Goal: Task Accomplishment & Management: Manage account settings

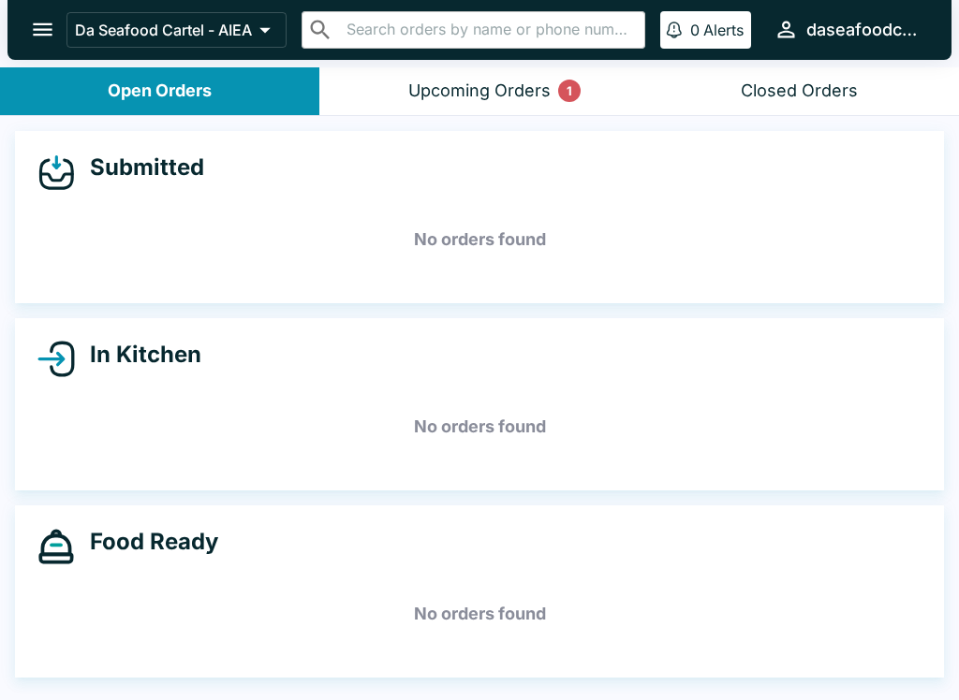
click at [504, 81] on div "Upcoming Orders 1" at bounding box center [479, 92] width 142 height 22
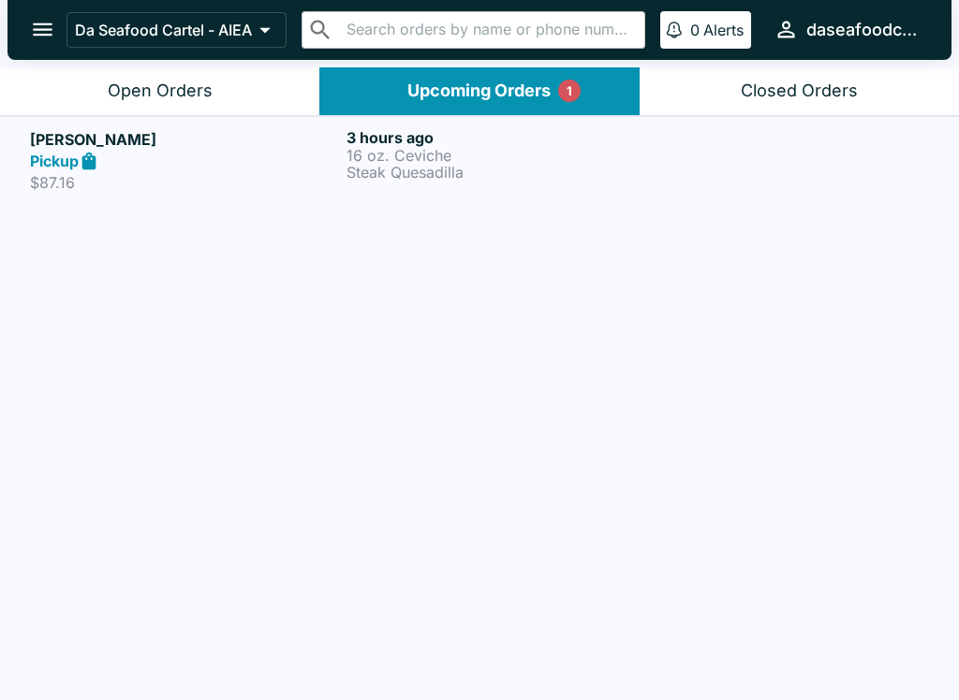
click at [403, 159] on p "16 oz. Ceviche" at bounding box center [500, 155] width 309 height 17
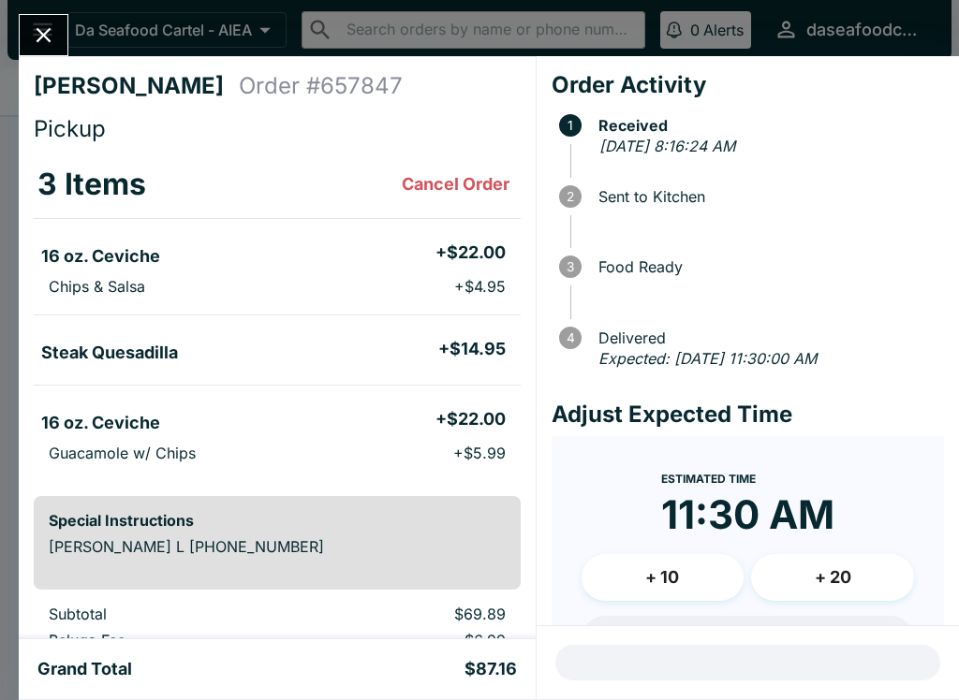
click at [35, 46] on icon "Close" at bounding box center [43, 34] width 25 height 25
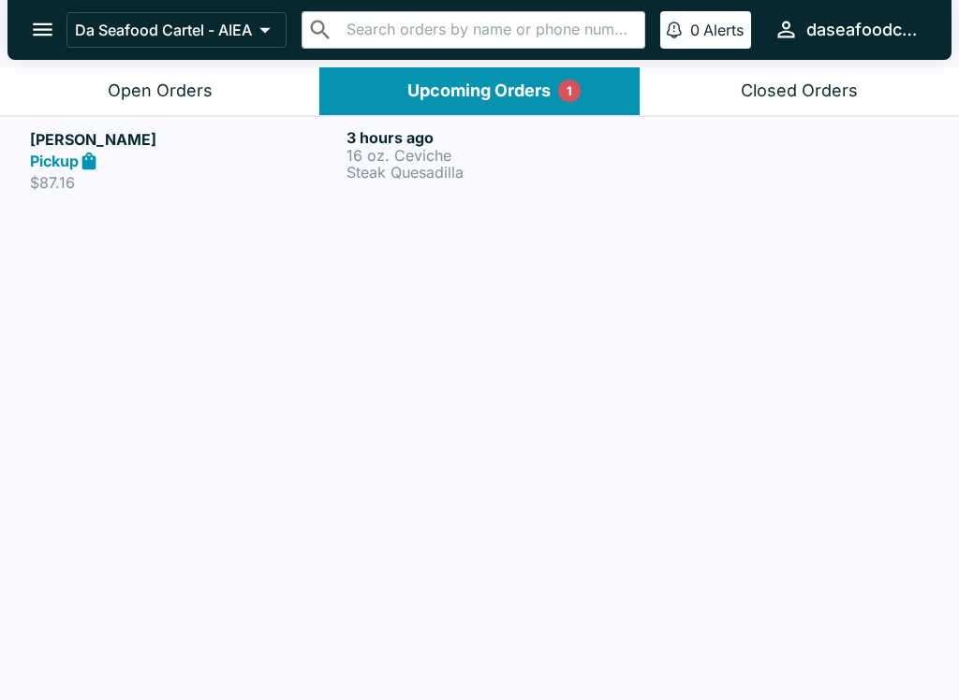
click at [87, 96] on button "Open Orders" at bounding box center [159, 91] width 319 height 48
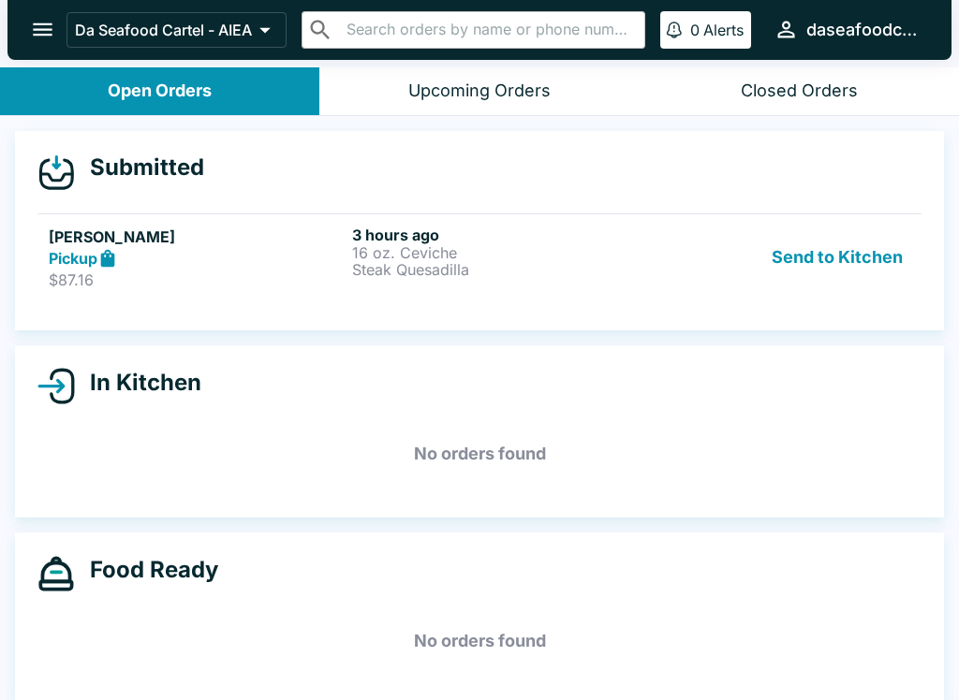
click at [854, 269] on button "Send to Kitchen" at bounding box center [837, 258] width 146 height 65
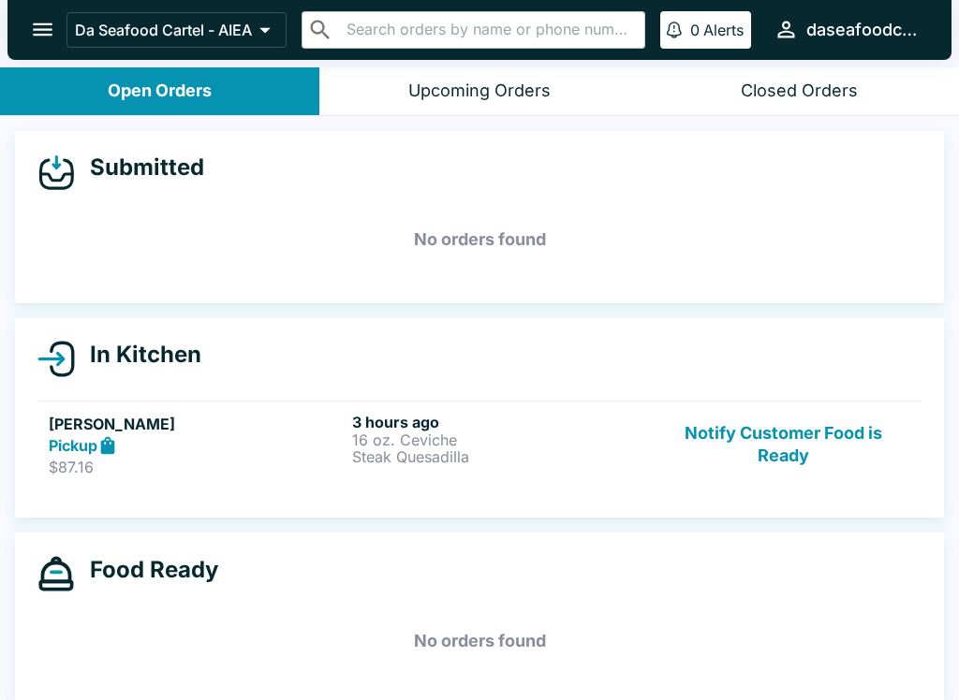
click at [458, 459] on p "Steak Quesadilla" at bounding box center [500, 457] width 296 height 17
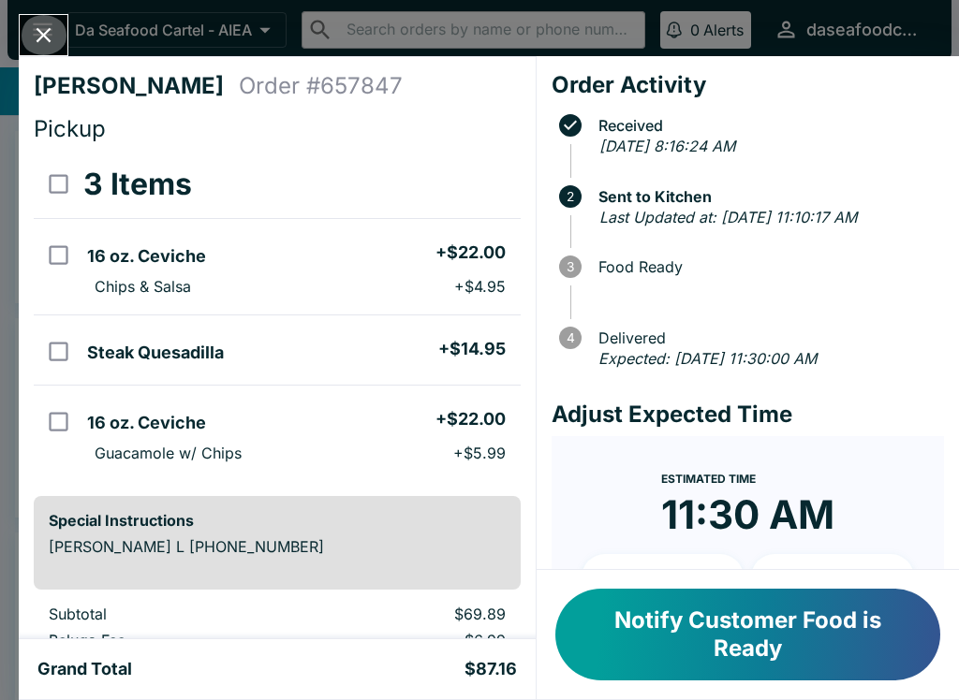
click at [52, 24] on icon "Close" at bounding box center [43, 34] width 25 height 25
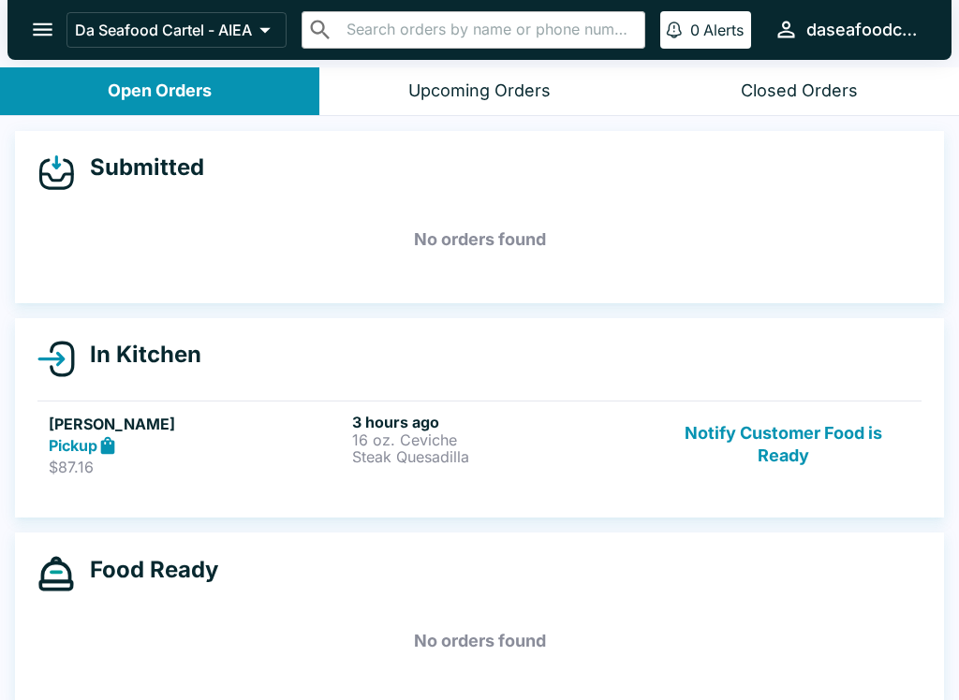
click at [788, 450] on button "Notify Customer Food is Ready" at bounding box center [783, 445] width 254 height 65
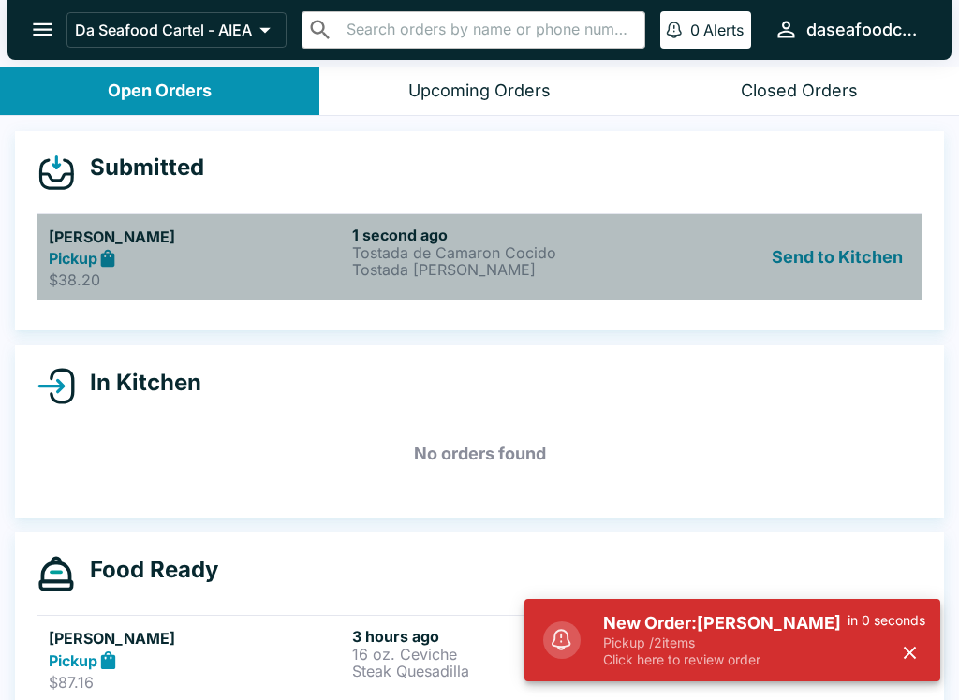
click at [597, 256] on p "Tostada de Camaron Cocido" at bounding box center [500, 252] width 296 height 17
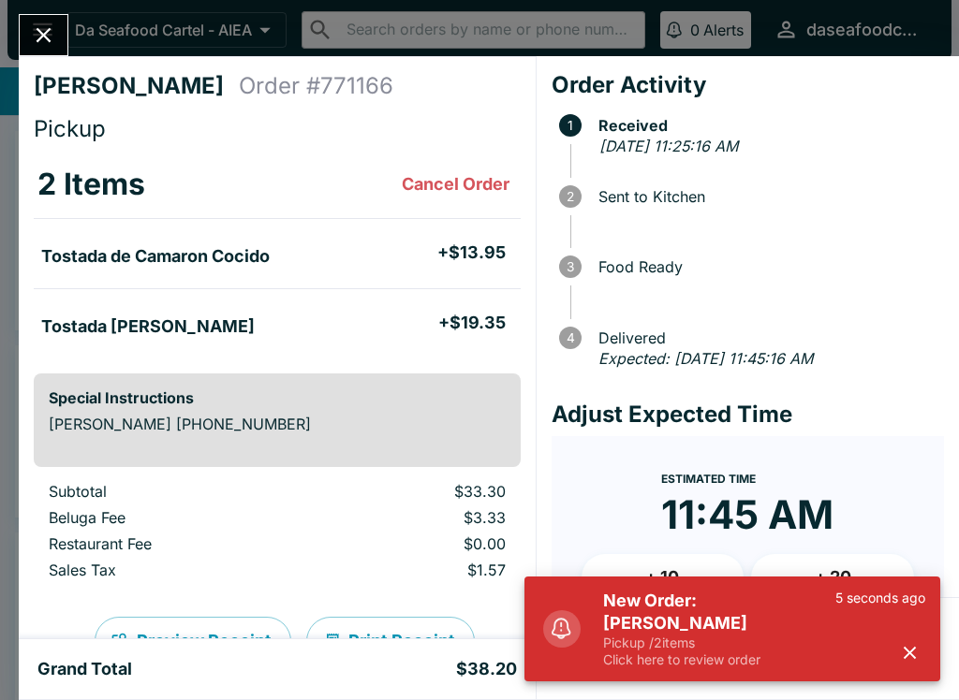
click at [914, 657] on icon "button" at bounding box center [910, 653] width 12 height 12
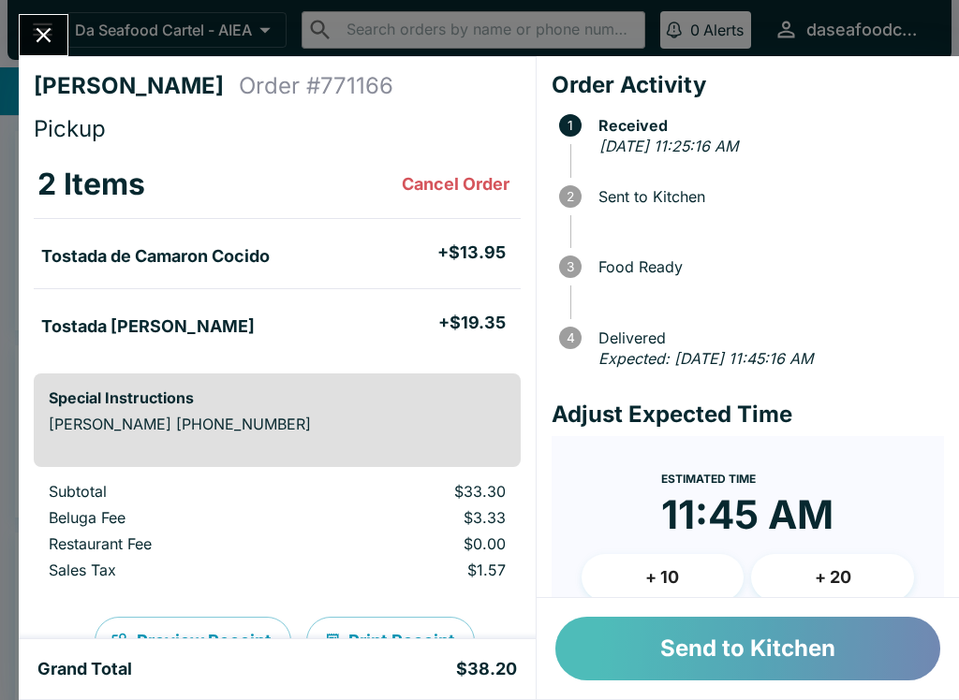
click at [801, 643] on button "Send to Kitchen" at bounding box center [747, 649] width 385 height 64
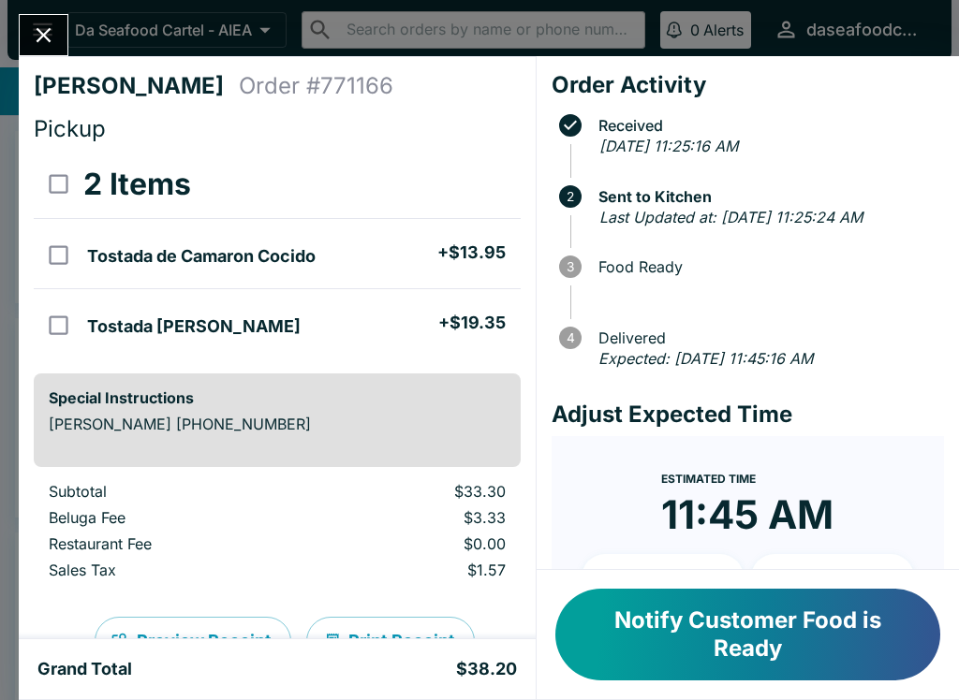
click at [57, 22] on button "Close" at bounding box center [44, 35] width 48 height 40
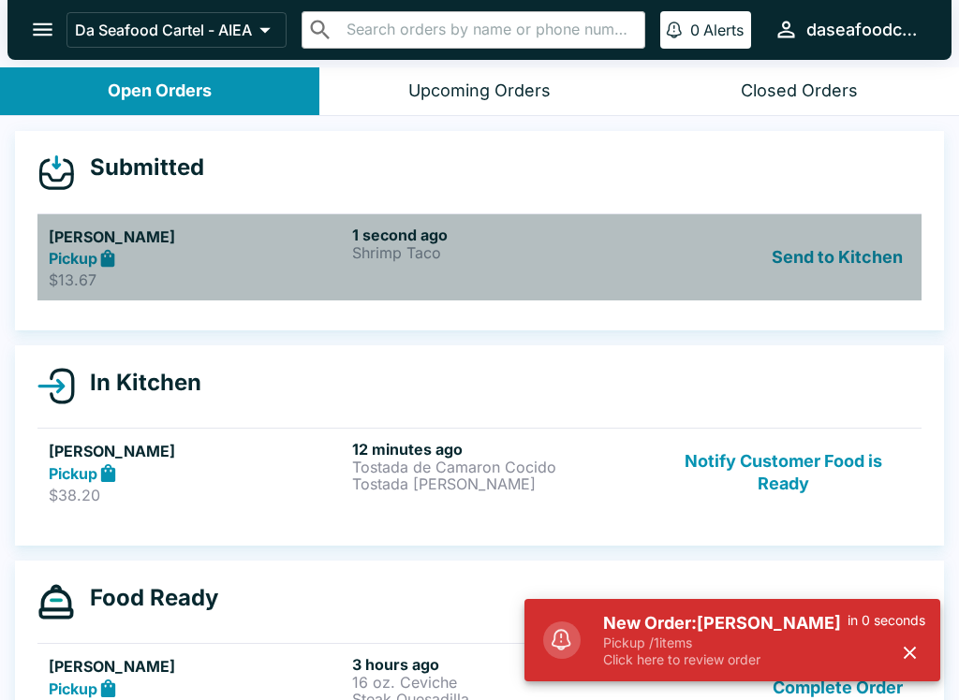
click at [432, 260] on p "Shrimp Taco" at bounding box center [500, 252] width 296 height 17
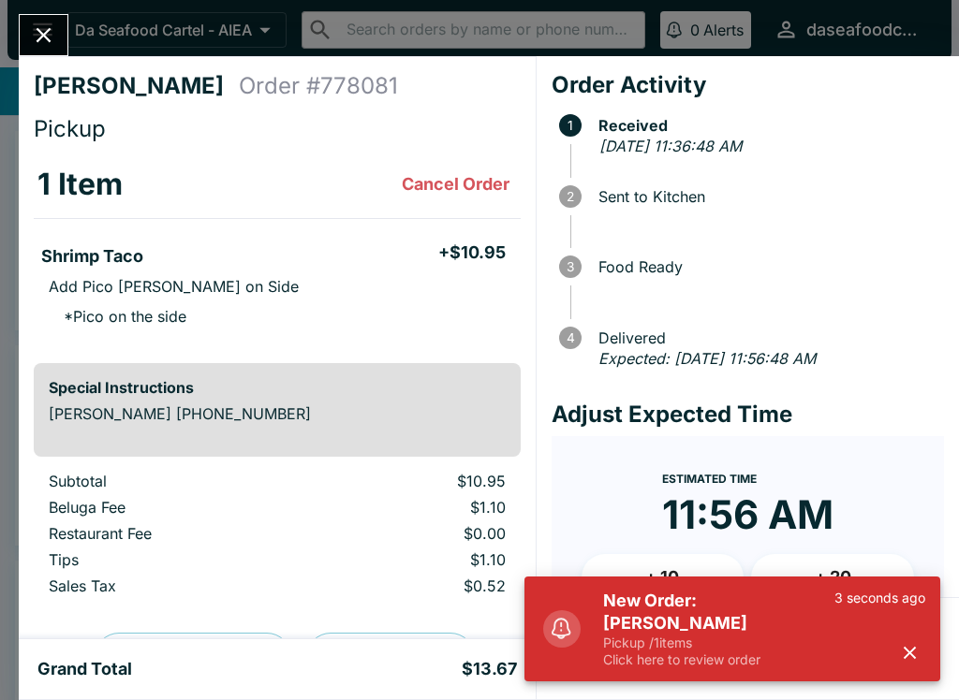
click at [911, 640] on button "button" at bounding box center [909, 653] width 31 height 31
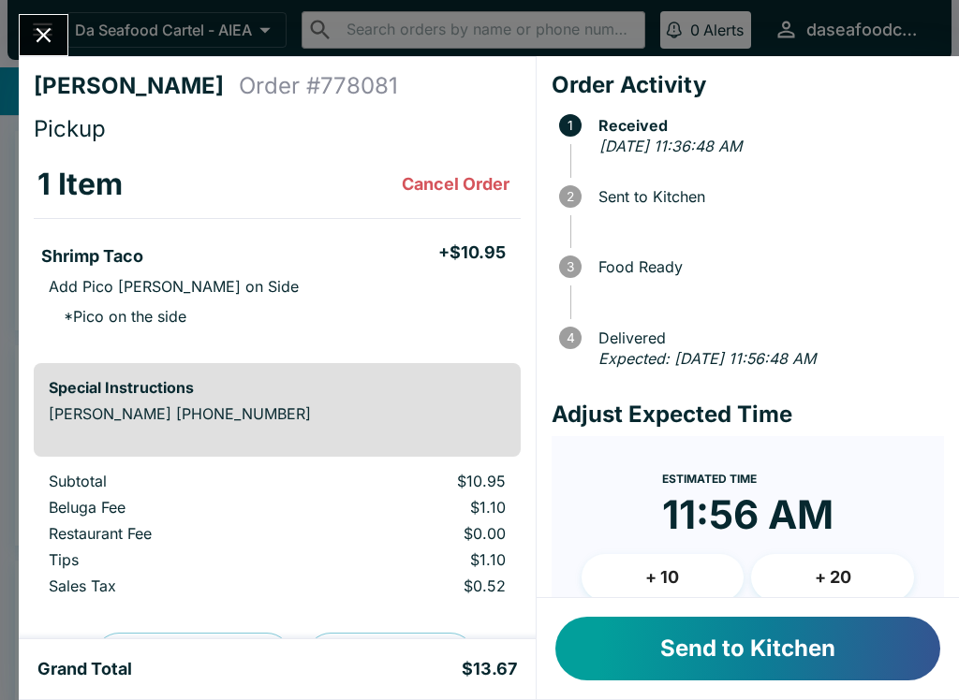
click at [816, 672] on button "Send to Kitchen" at bounding box center [747, 649] width 385 height 64
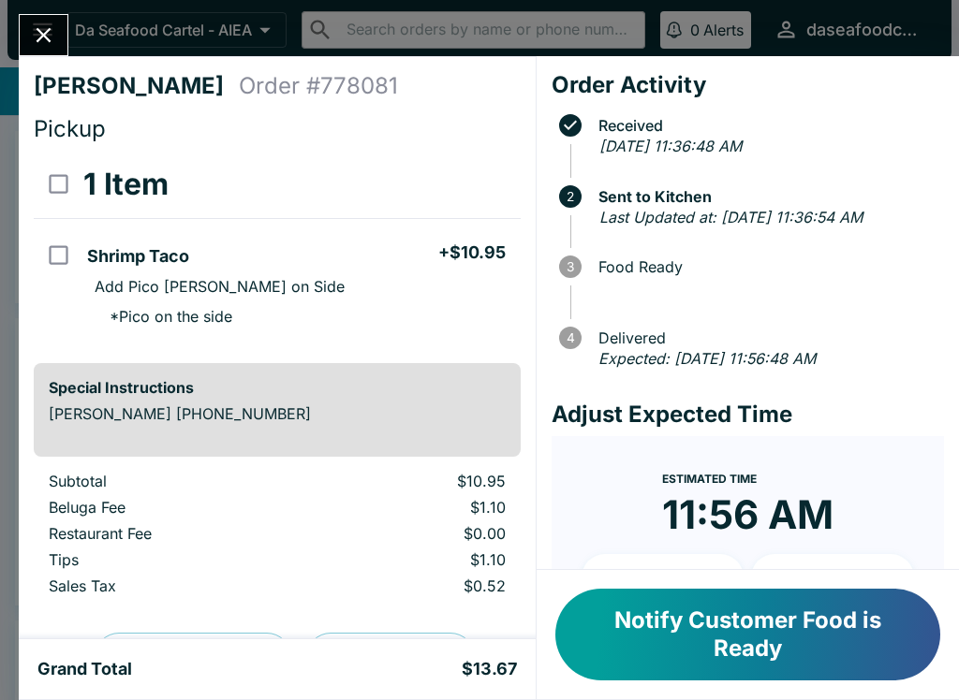
click at [42, 37] on icon "Close" at bounding box center [44, 35] width 15 height 15
